Goal: Find specific page/section: Find specific page/section

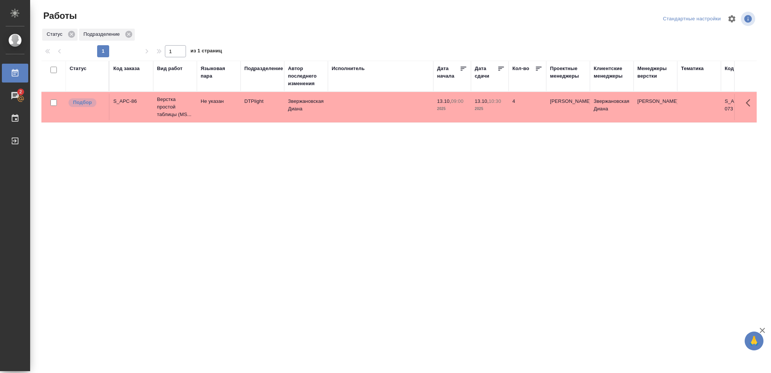
click at [76, 68] on div "Статус" at bounding box center [78, 69] width 17 height 8
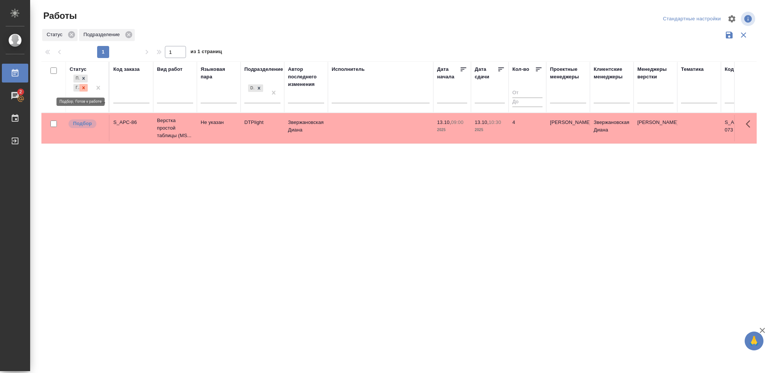
click at [83, 86] on icon at bounding box center [83, 87] width 5 height 5
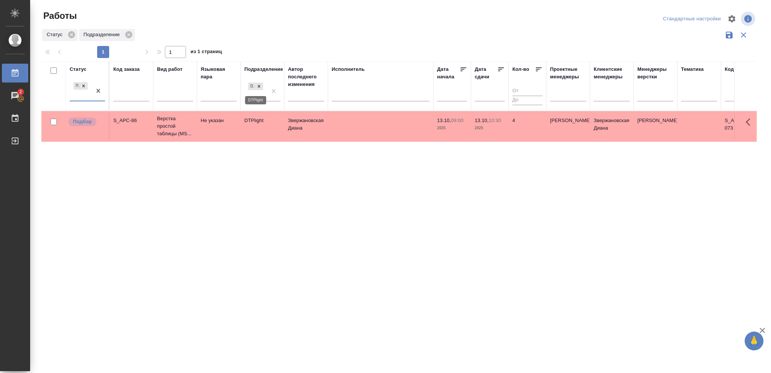
click at [258, 85] on icon at bounding box center [258, 86] width 5 height 5
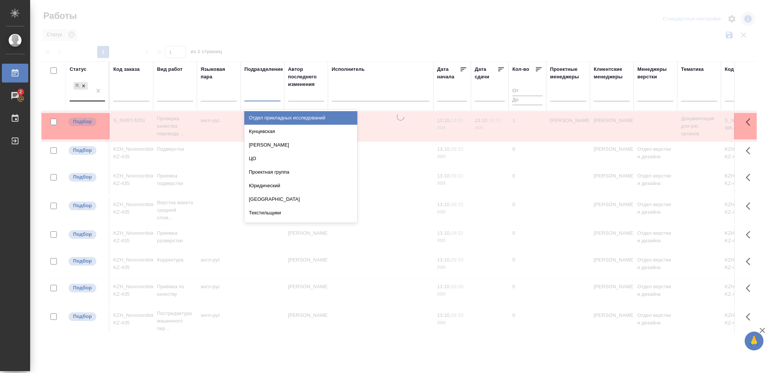
click at [259, 92] on div at bounding box center [262, 93] width 36 height 11
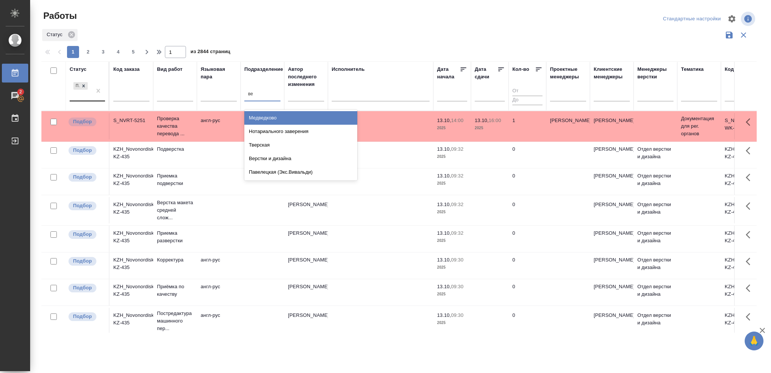
type input "вер"
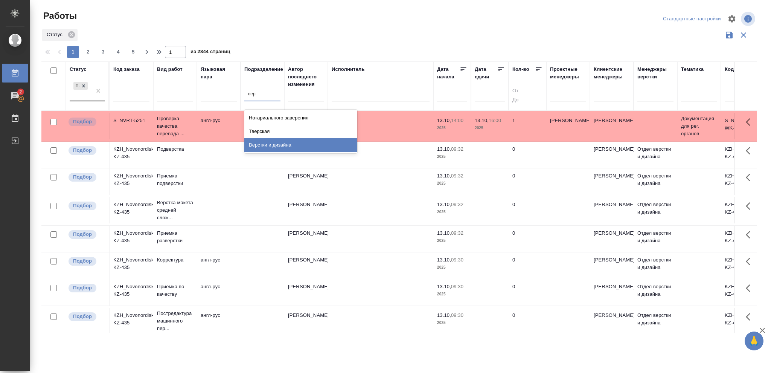
click at [266, 144] on div "Верстки и дизайна" at bounding box center [300, 145] width 113 height 14
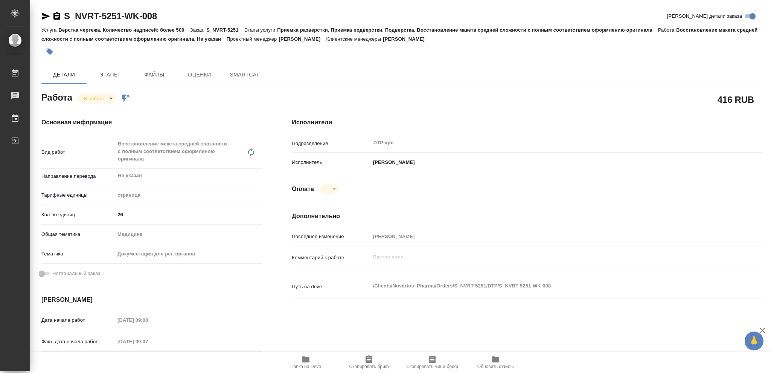
type textarea "x"
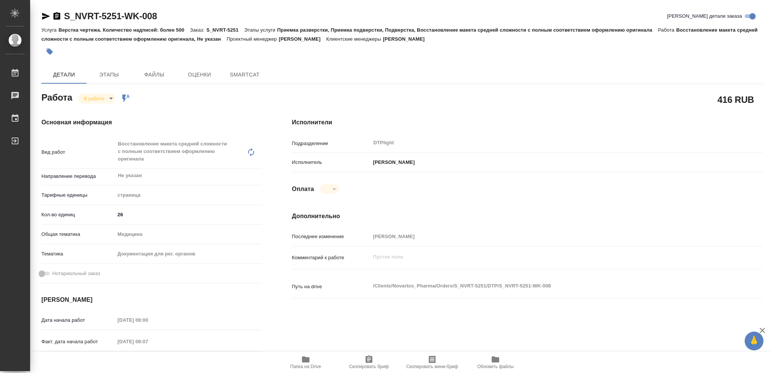
type textarea "x"
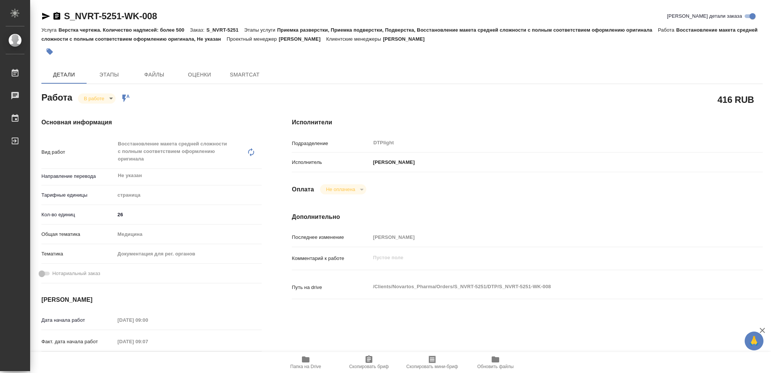
type textarea "x"
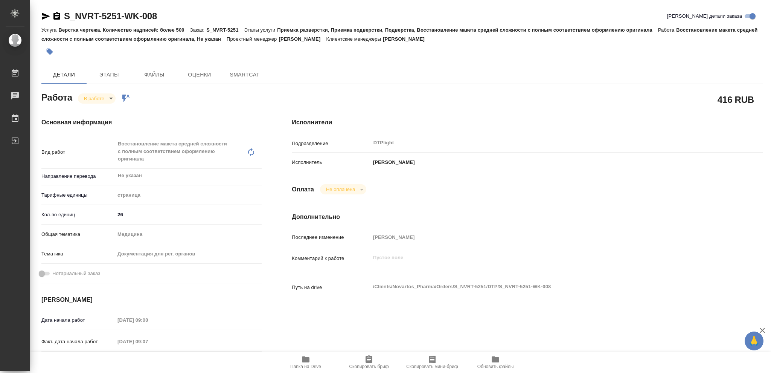
type textarea "x"
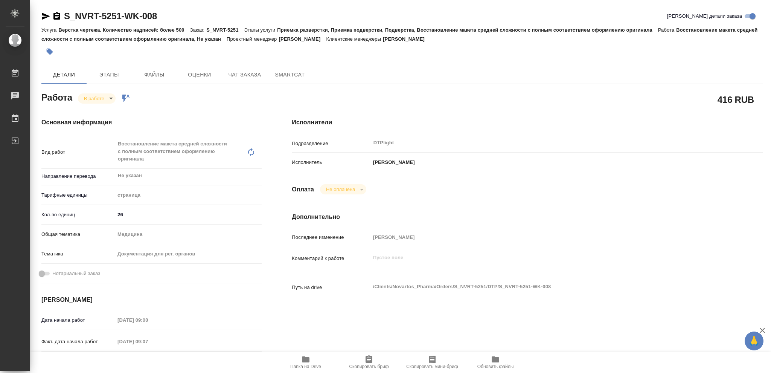
type textarea "x"
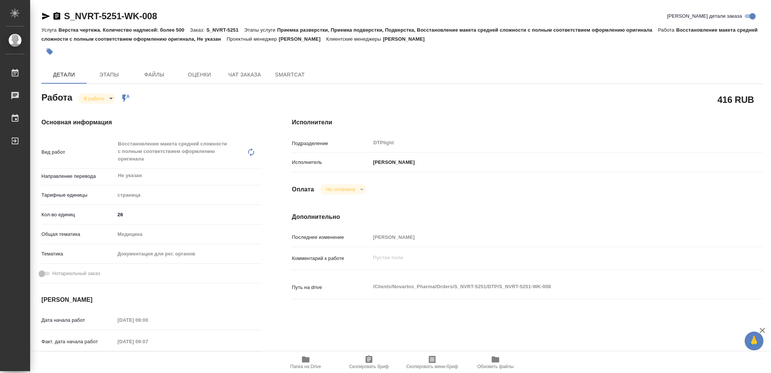
type textarea "x"
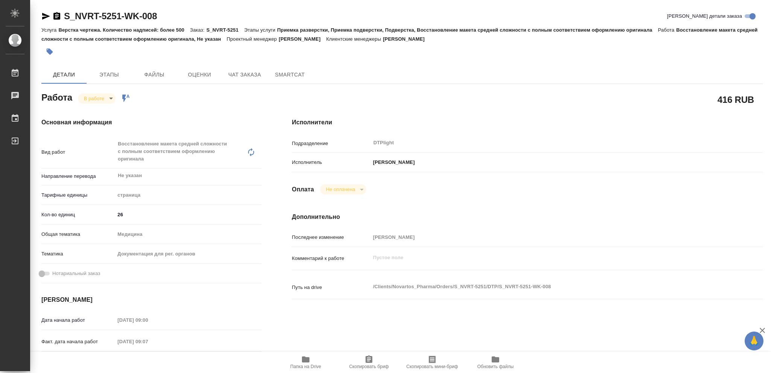
click at [302, 358] on icon "button" at bounding box center [305, 359] width 9 height 9
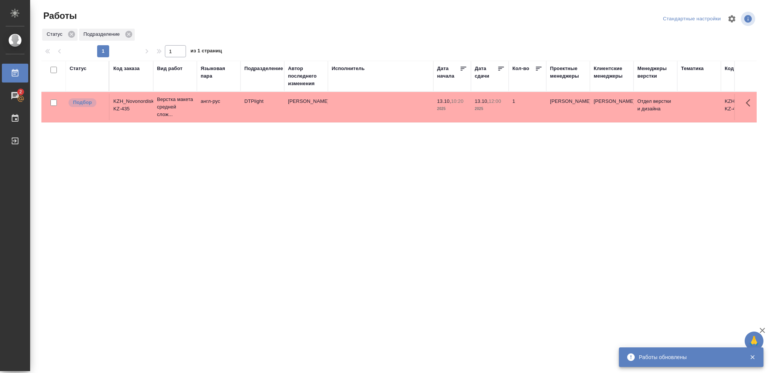
click at [84, 71] on div "Статус" at bounding box center [78, 69] width 17 height 8
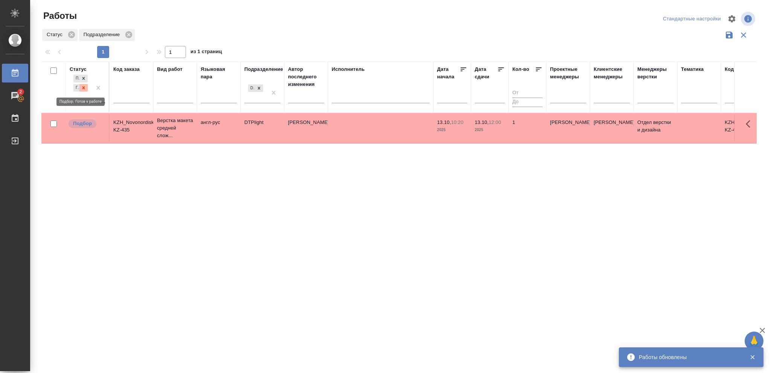
click at [85, 86] on icon at bounding box center [83, 87] width 5 height 5
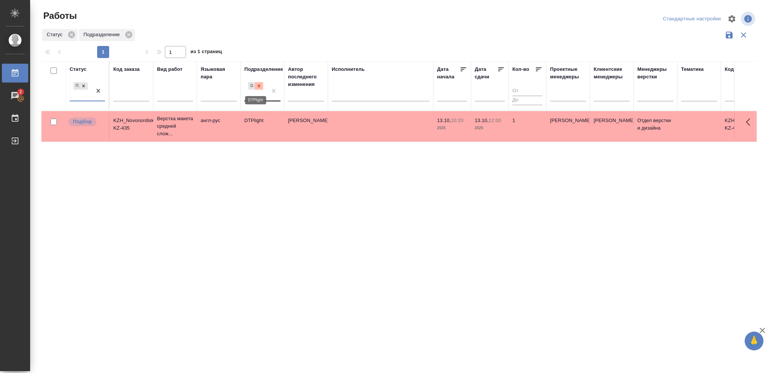
click at [258, 87] on icon at bounding box center [259, 85] width 3 height 3
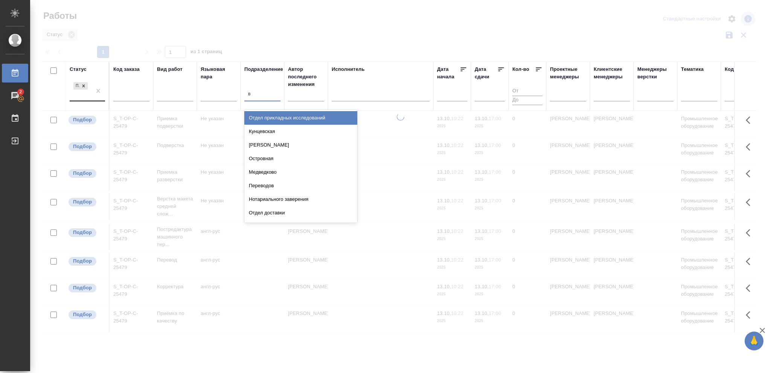
type input "ве"
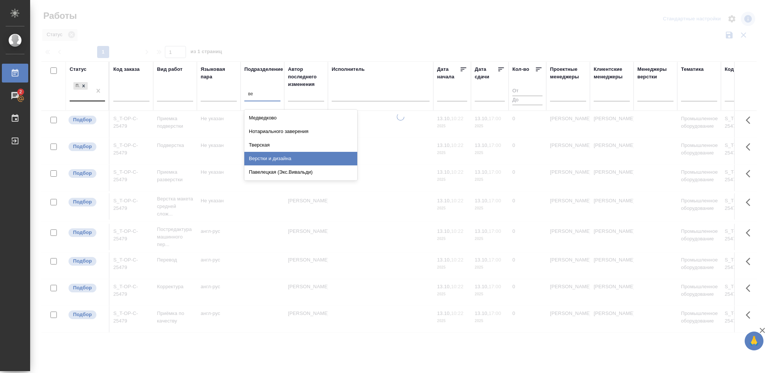
click at [280, 158] on div "Верстки и дизайна" at bounding box center [300, 159] width 113 height 14
